Goal: Task Accomplishment & Management: Manage account settings

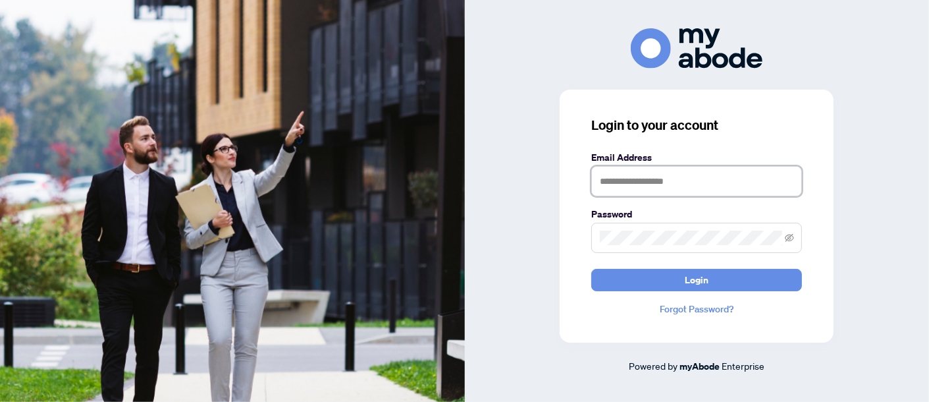
click at [714, 182] on input "text" at bounding box center [696, 181] width 211 height 30
type input "**********"
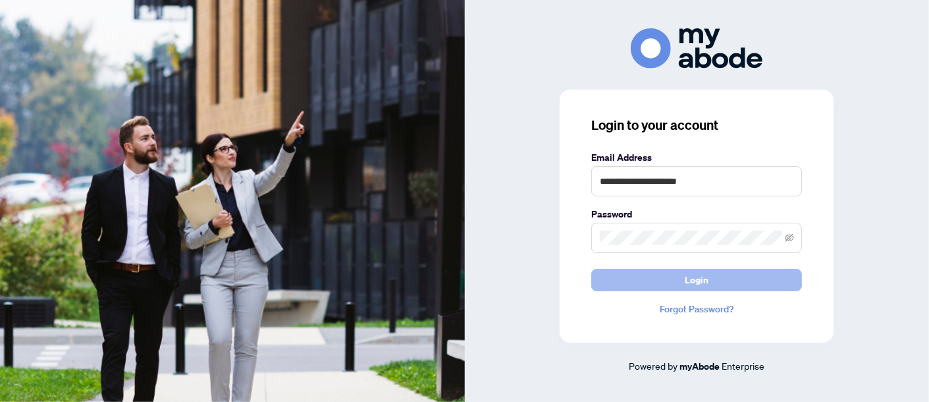
click at [677, 280] on button "Login" at bounding box center [696, 280] width 211 height 22
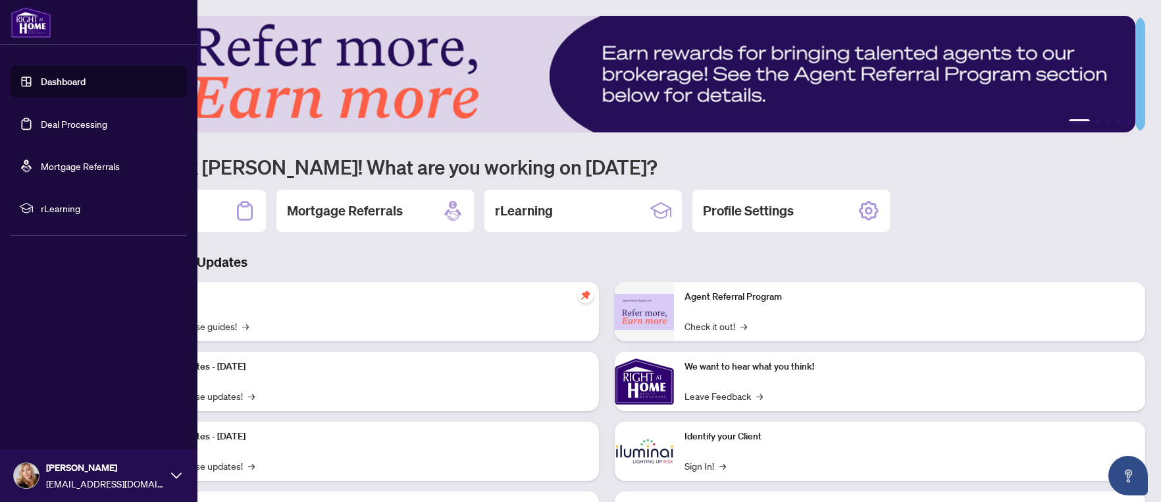
click at [51, 122] on link "Deal Processing" at bounding box center [74, 124] width 66 height 12
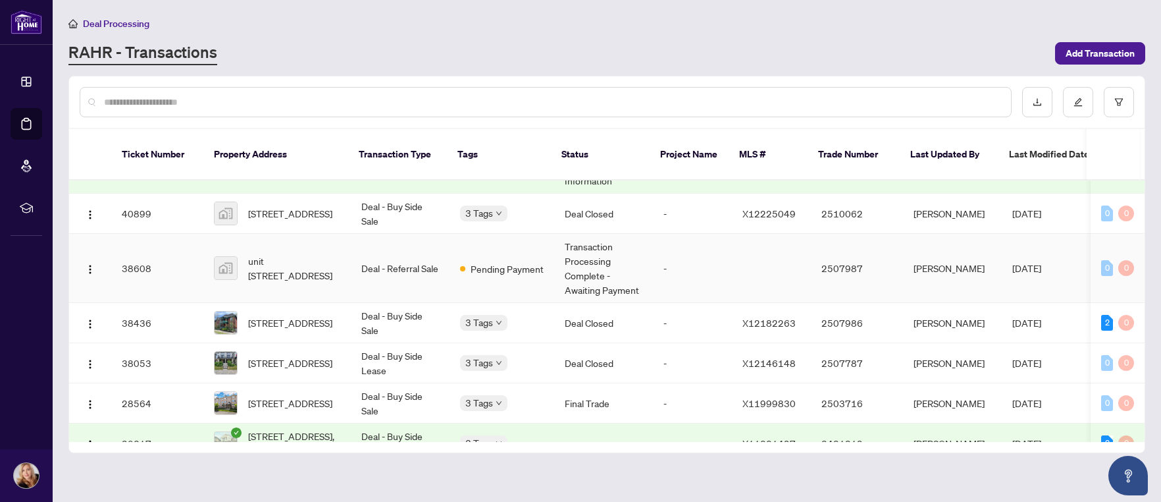
scroll to position [329, 0]
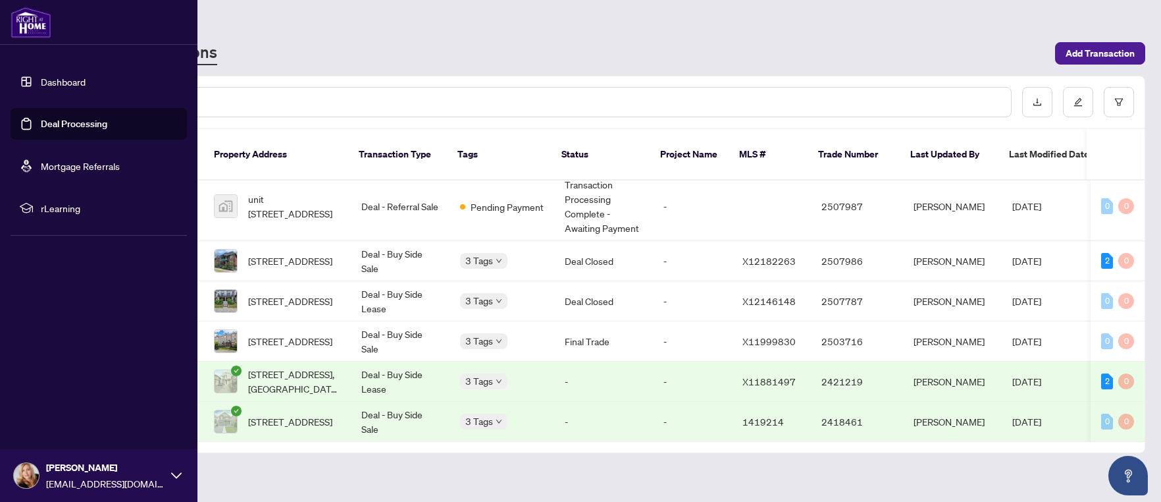
click at [69, 85] on link "Dashboard" at bounding box center [63, 82] width 45 height 12
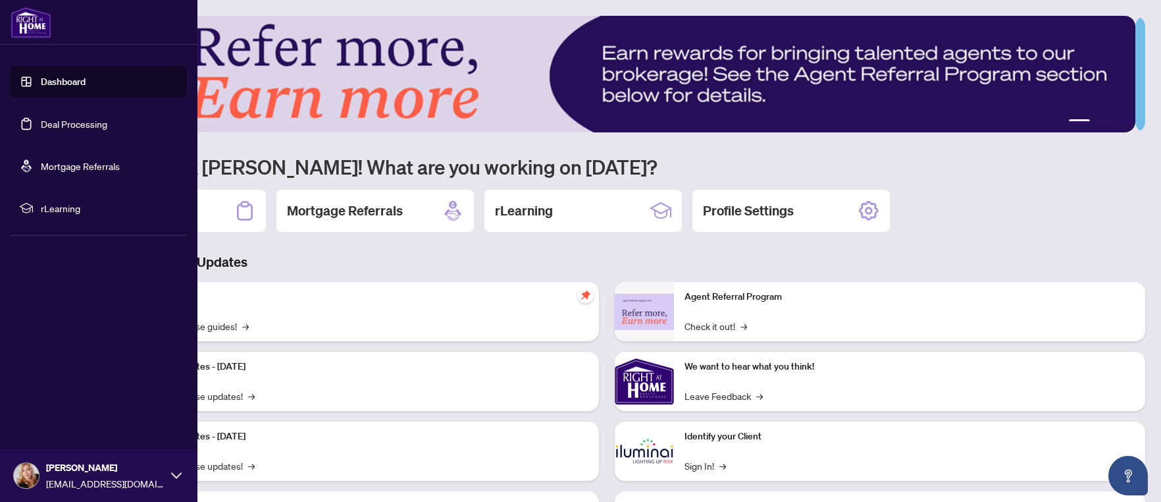
click at [55, 124] on link "Deal Processing" at bounding box center [74, 124] width 66 height 12
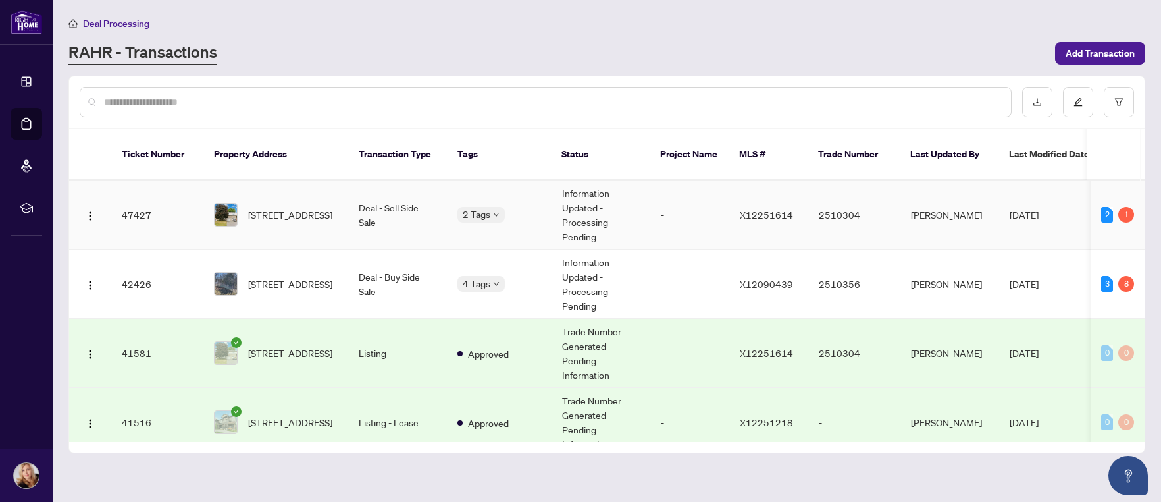
click at [492, 201] on div "Requires Additional Docs" at bounding box center [523, 206] width 116 height 16
click at [498, 199] on div "Requires Additional Docs" at bounding box center [523, 206] width 116 height 16
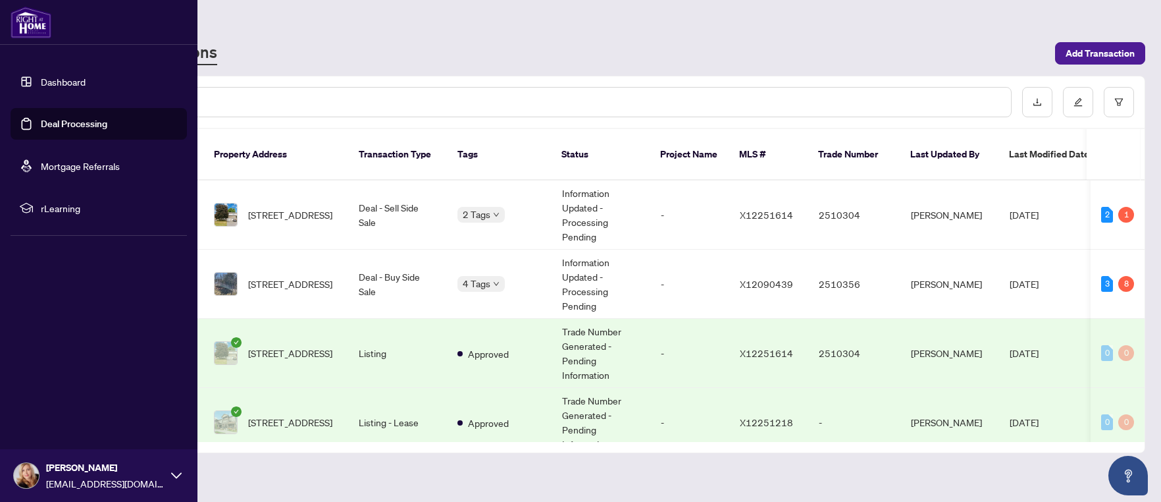
click at [60, 82] on link "Dashboard" at bounding box center [63, 82] width 45 height 12
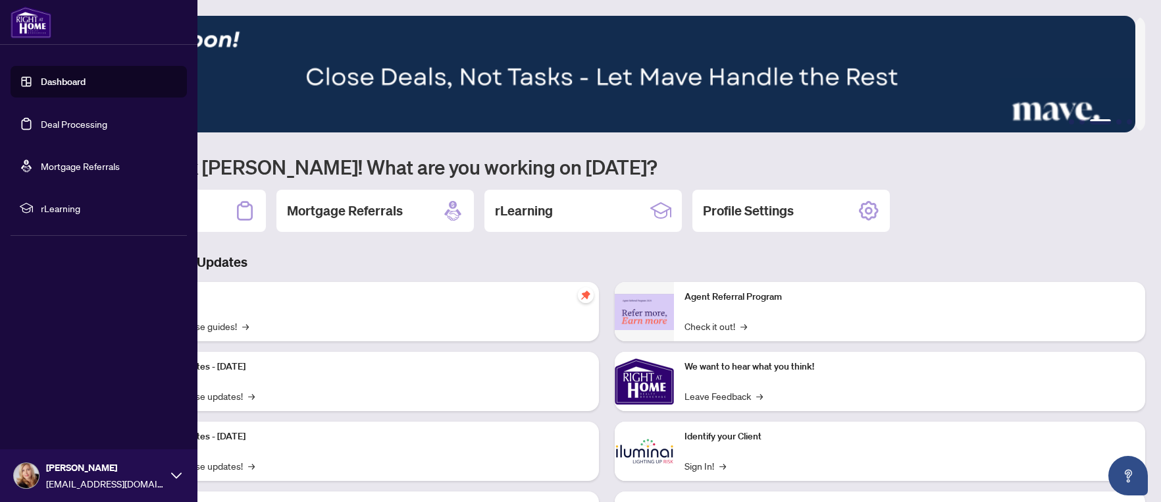
click at [66, 122] on link "Deal Processing" at bounding box center [74, 124] width 66 height 12
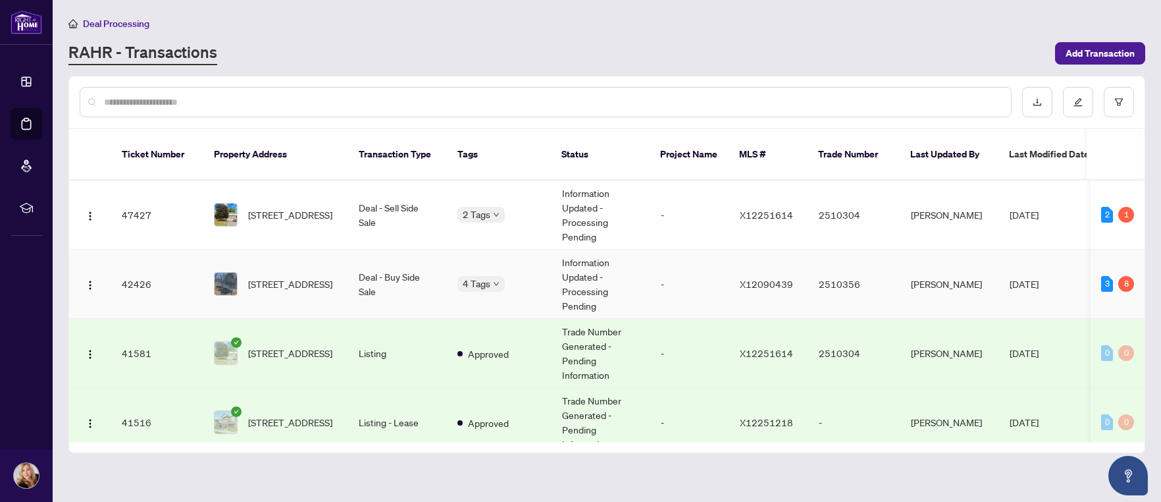
click at [284, 276] on span "[STREET_ADDRESS]" at bounding box center [290, 283] width 84 height 14
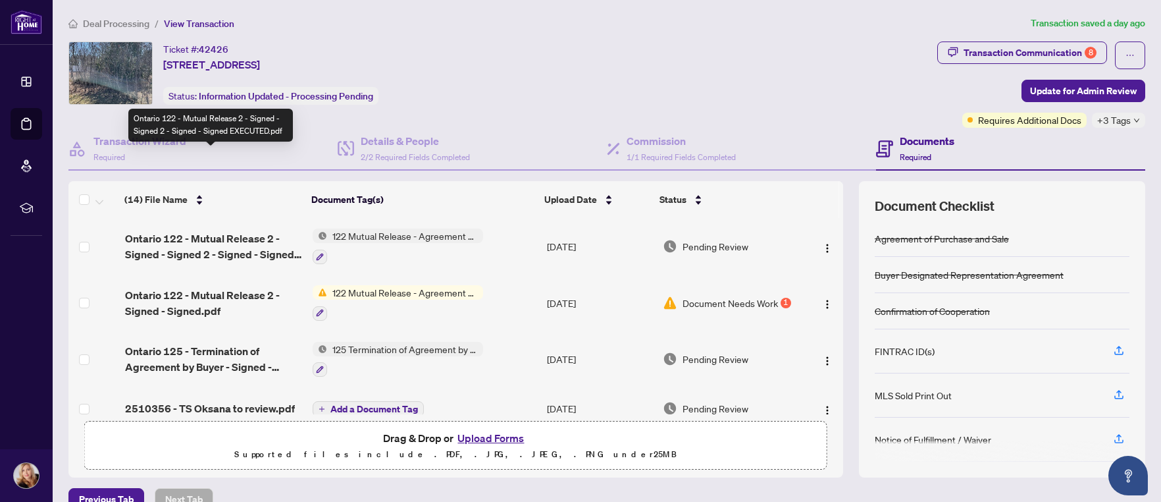
scroll to position [329, 0]
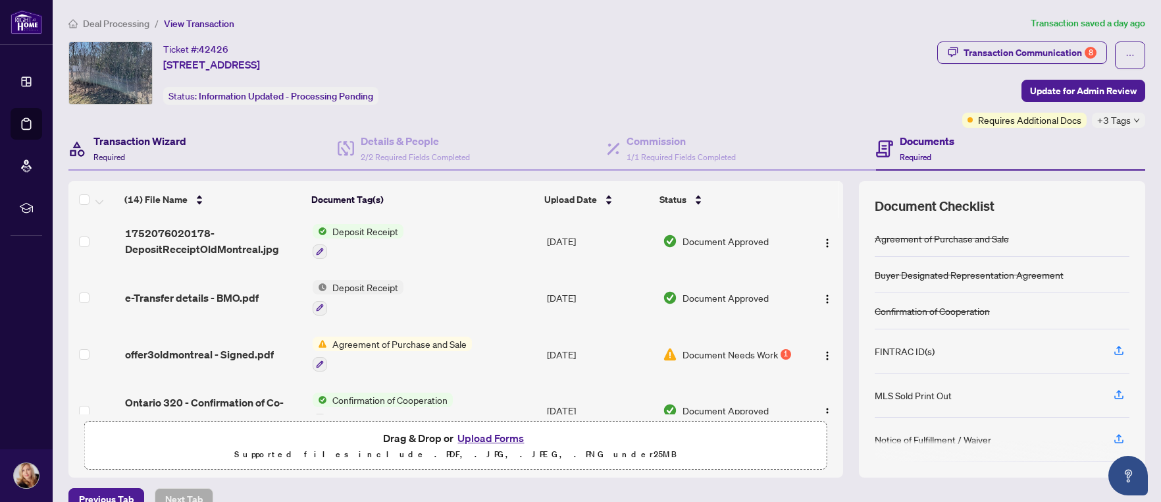
click at [160, 149] on div "Transaction Wizard Required" at bounding box center [139, 148] width 93 height 31
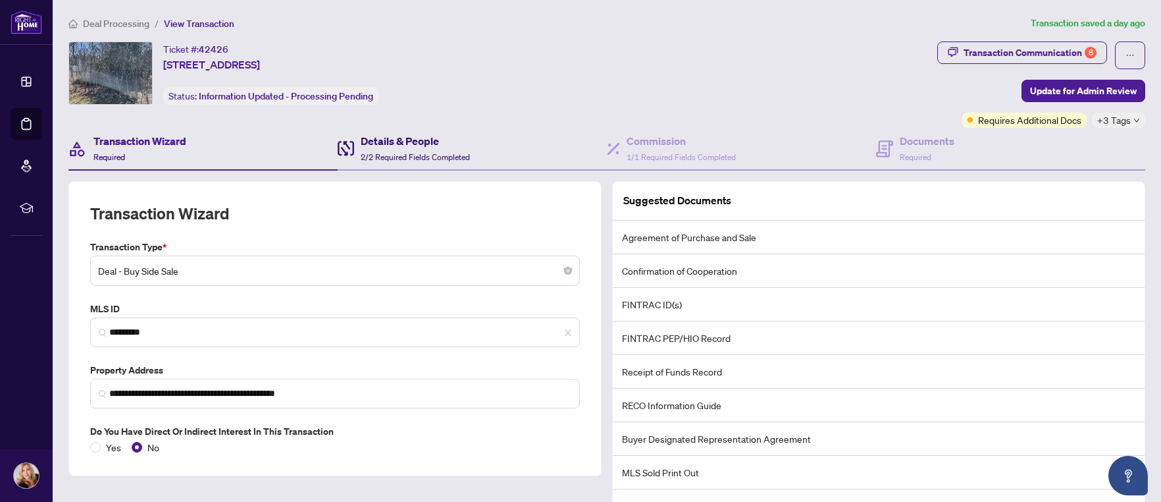
click at [423, 147] on h4 "Details & People" at bounding box center [415, 141] width 109 height 16
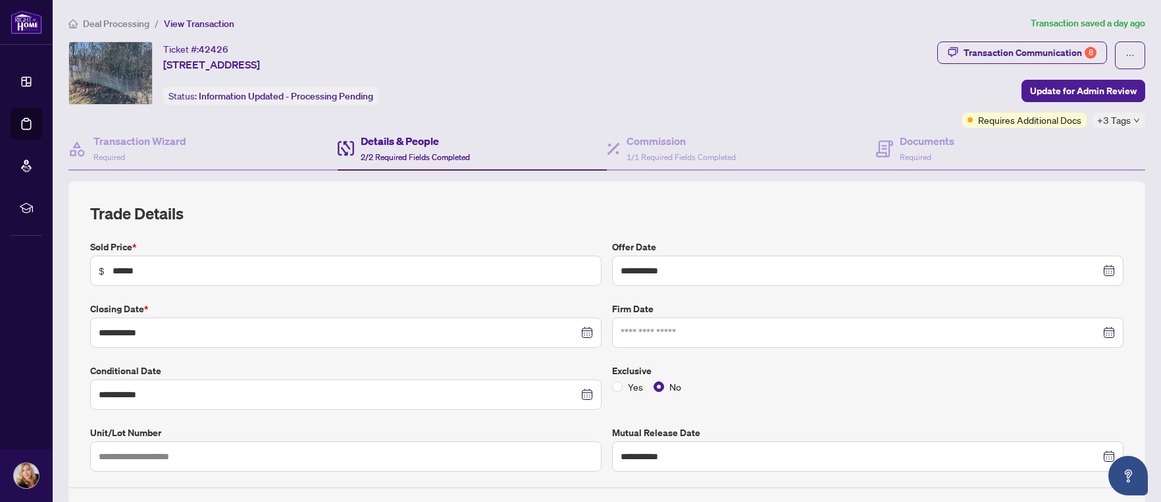
type input "**********"
click at [652, 150] on div "Commission 1/1 Required Fields Completed" at bounding box center [681, 148] width 109 height 31
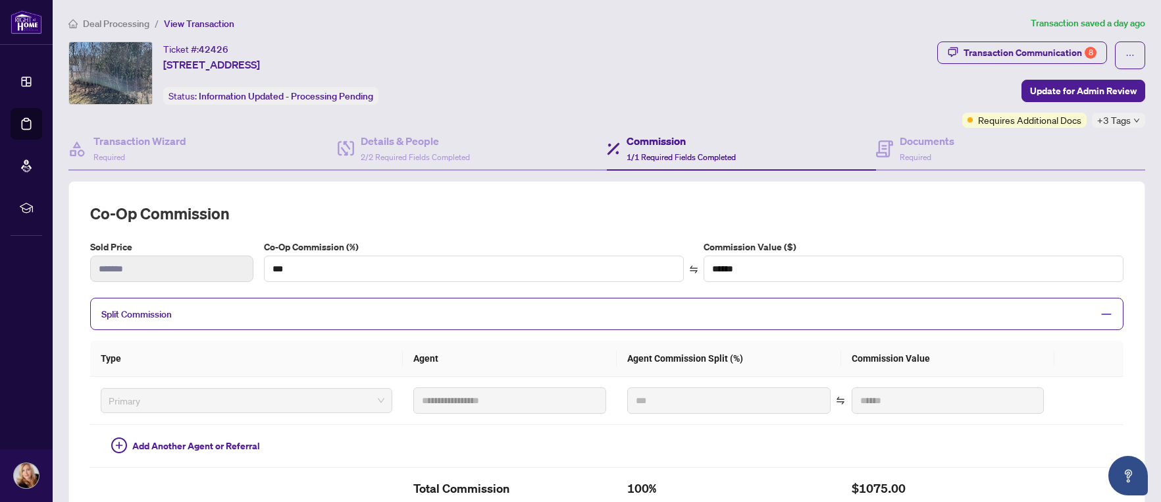
click at [130, 126] on div "Ticket #: [STREET_ADDRESS] Status: Information Updated - Processing Pending" at bounding box center [500, 84] width 869 height 86
click at [149, 151] on div "Transaction Wizard Required" at bounding box center [139, 148] width 93 height 31
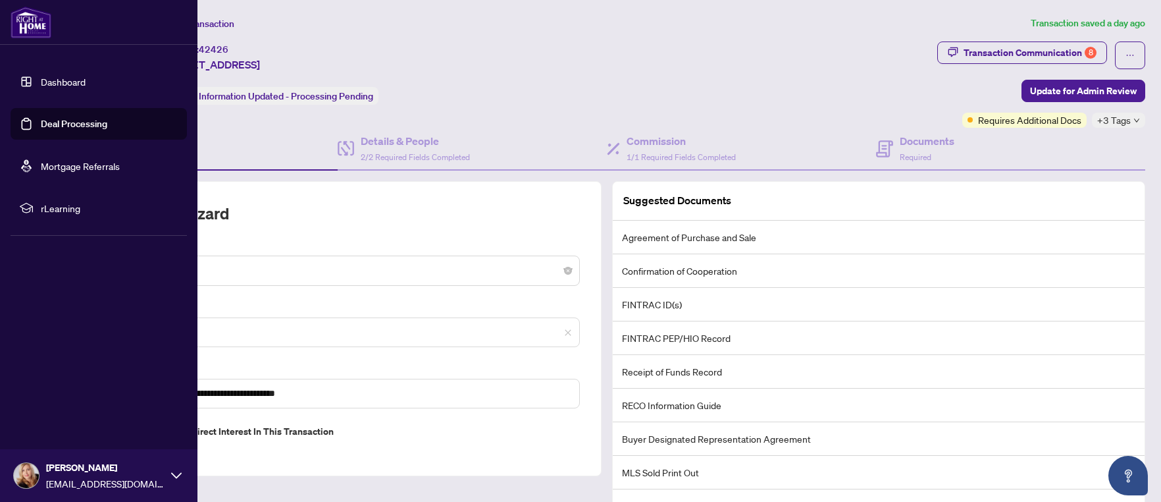
click at [67, 125] on link "Deal Processing" at bounding box center [74, 124] width 66 height 12
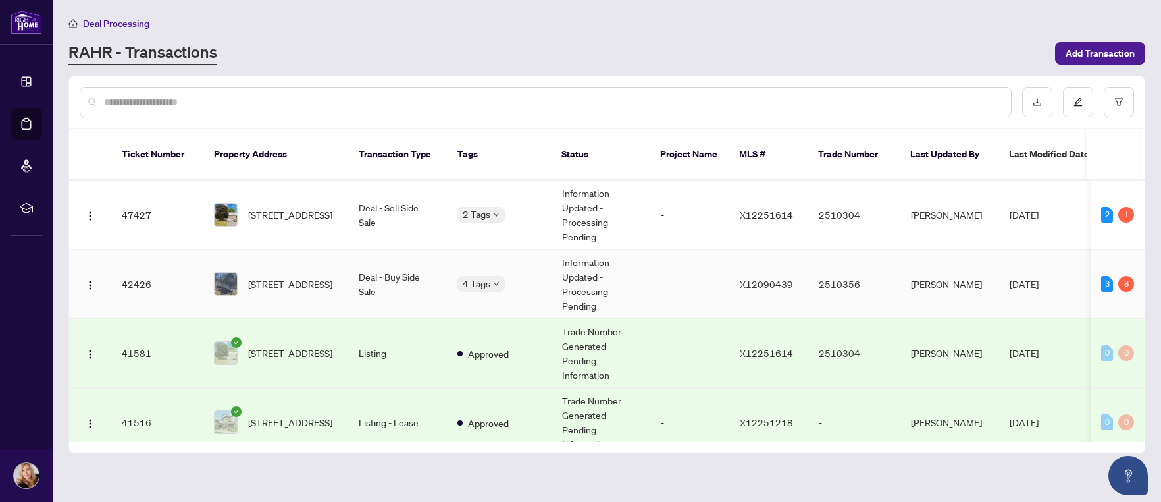
click at [143, 271] on td "42426" at bounding box center [157, 283] width 92 height 69
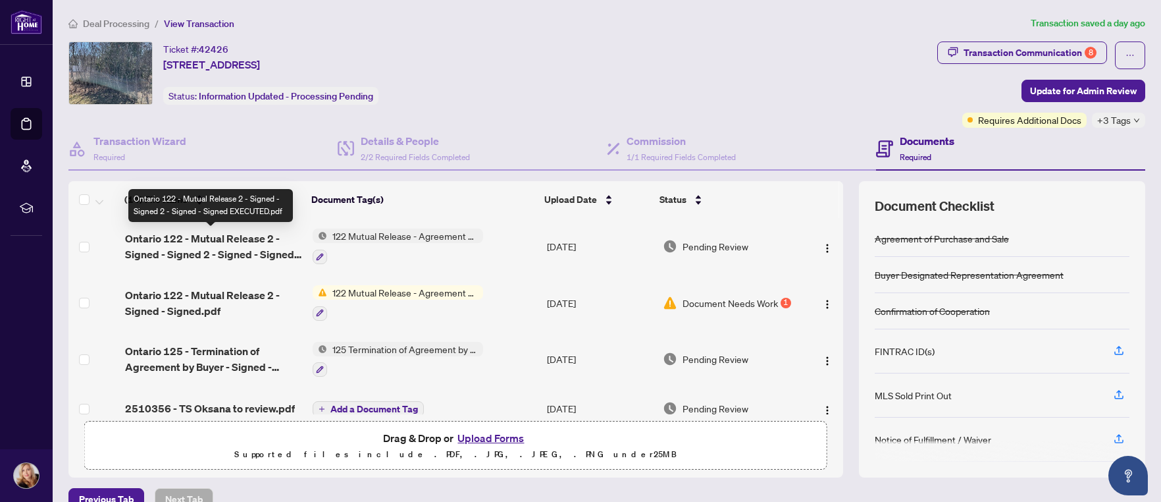
click at [183, 241] on span "Ontario 122 - Mutual Release 2 - Signed - Signed 2 - Signed - Signed EXECUTED.p…" at bounding box center [213, 246] width 177 height 32
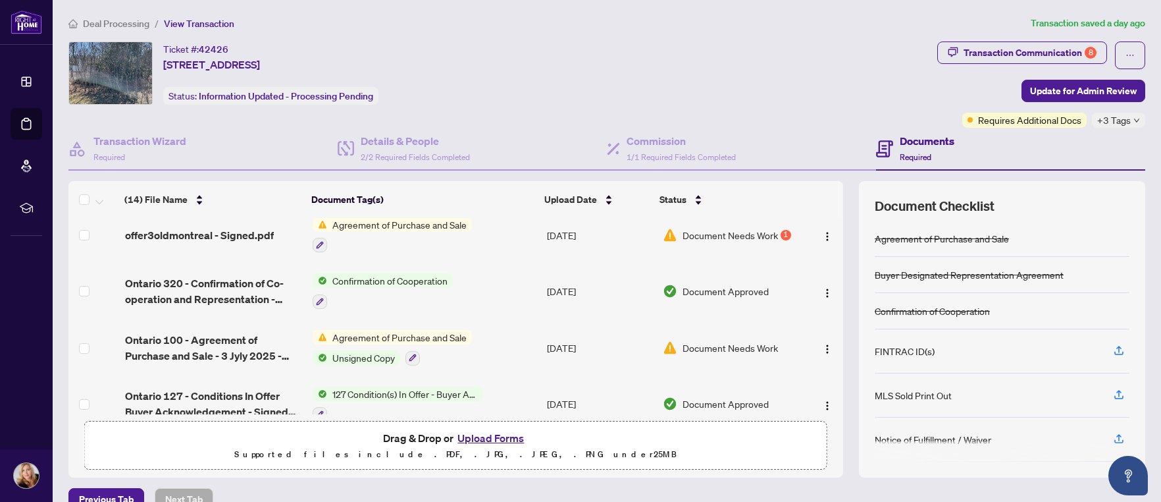
scroll to position [461, 0]
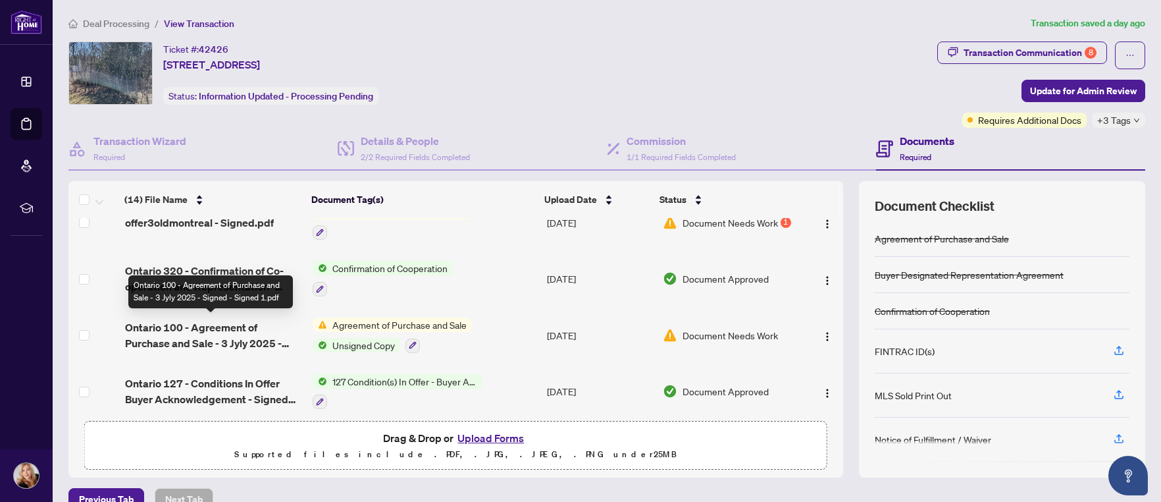
click at [134, 327] on span "Ontario 100 - Agreement of Purchase and Sale - 3 Jyly 2025 - Signed - Signed 1.…" at bounding box center [213, 335] width 177 height 32
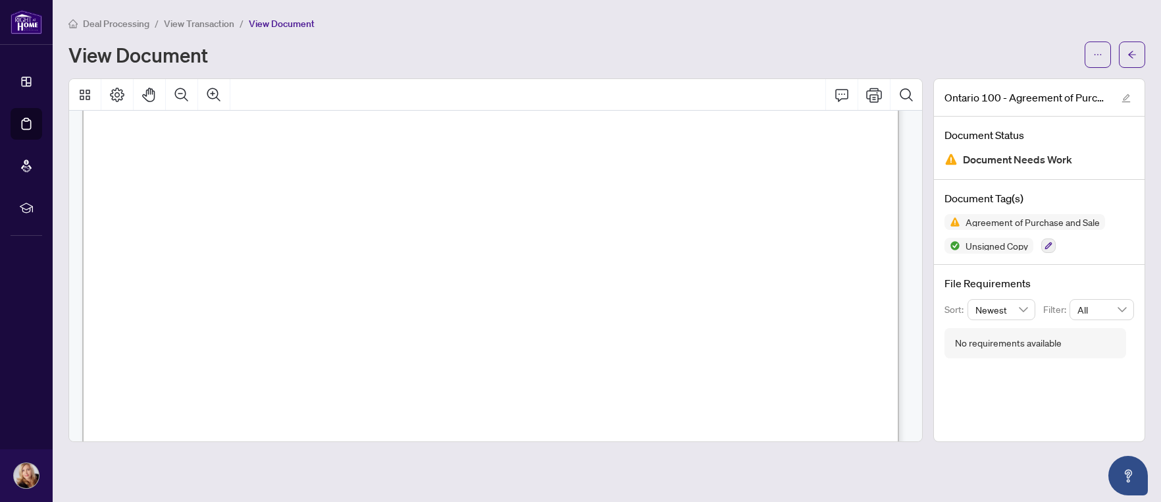
scroll to position [3752, 0]
